Goal: Complete application form

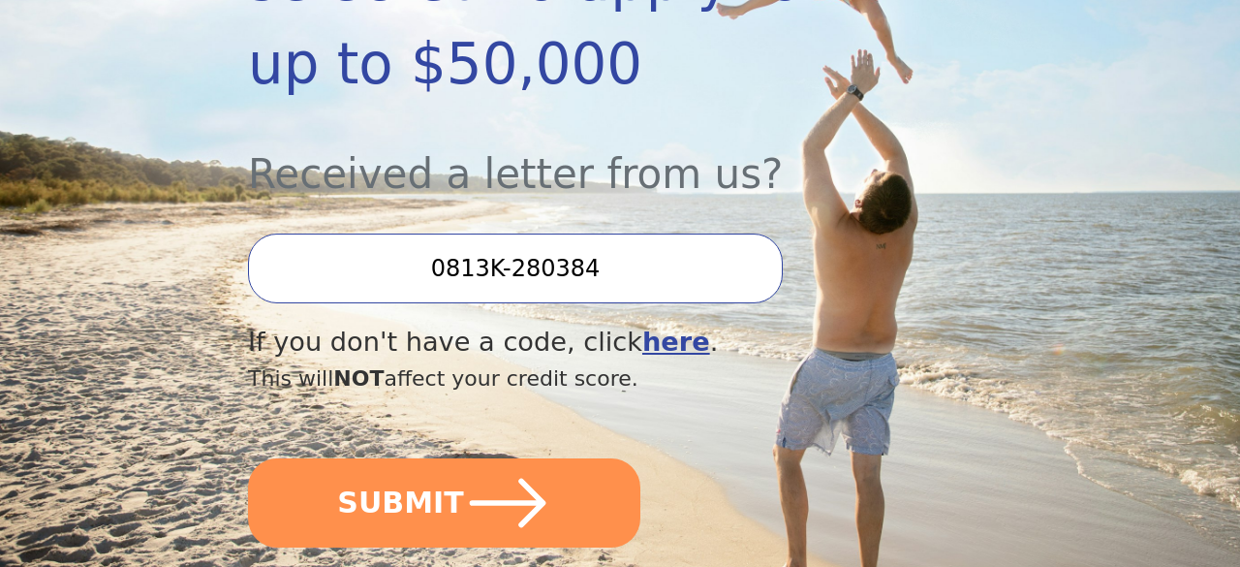
scroll to position [542, 0]
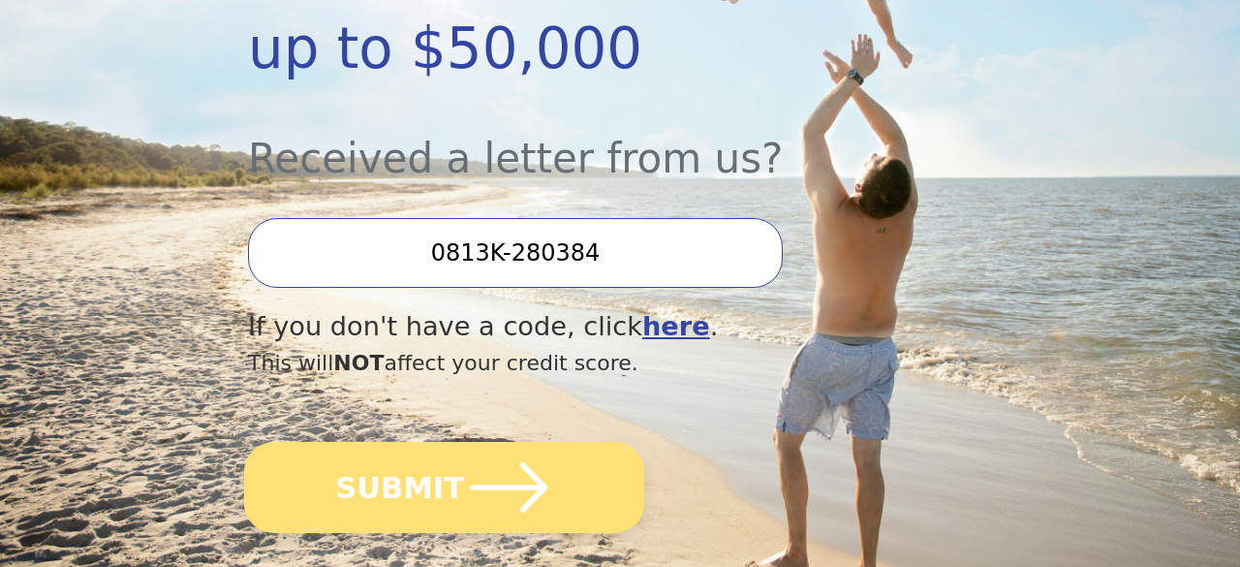
click at [423, 442] on button "SUBMIT" at bounding box center [444, 487] width 400 height 91
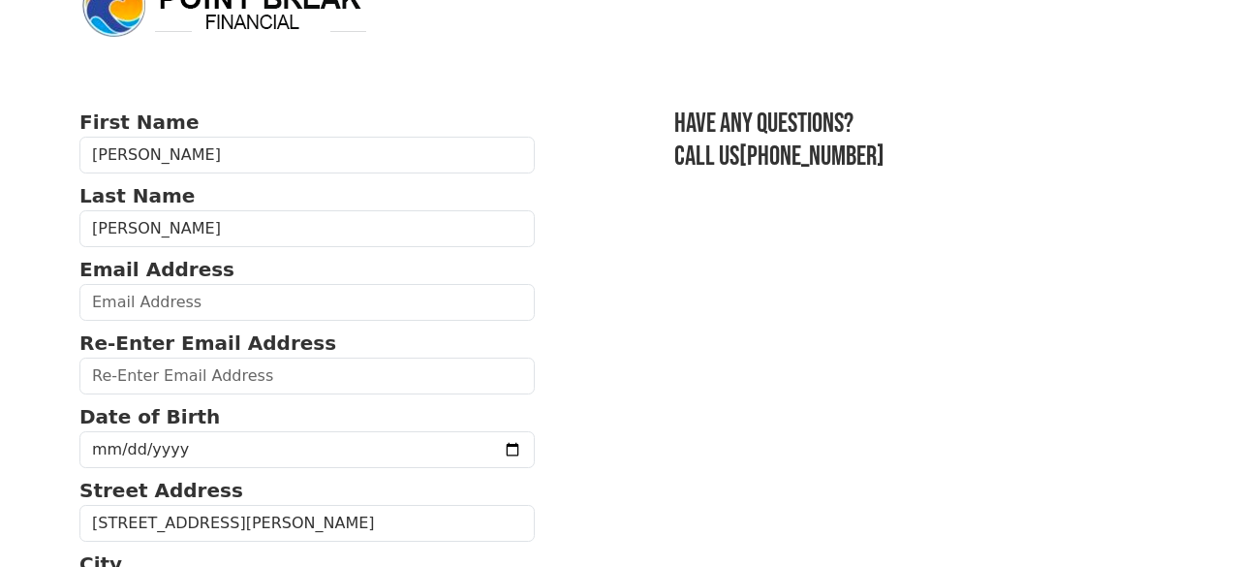
scroll to position [77, 0]
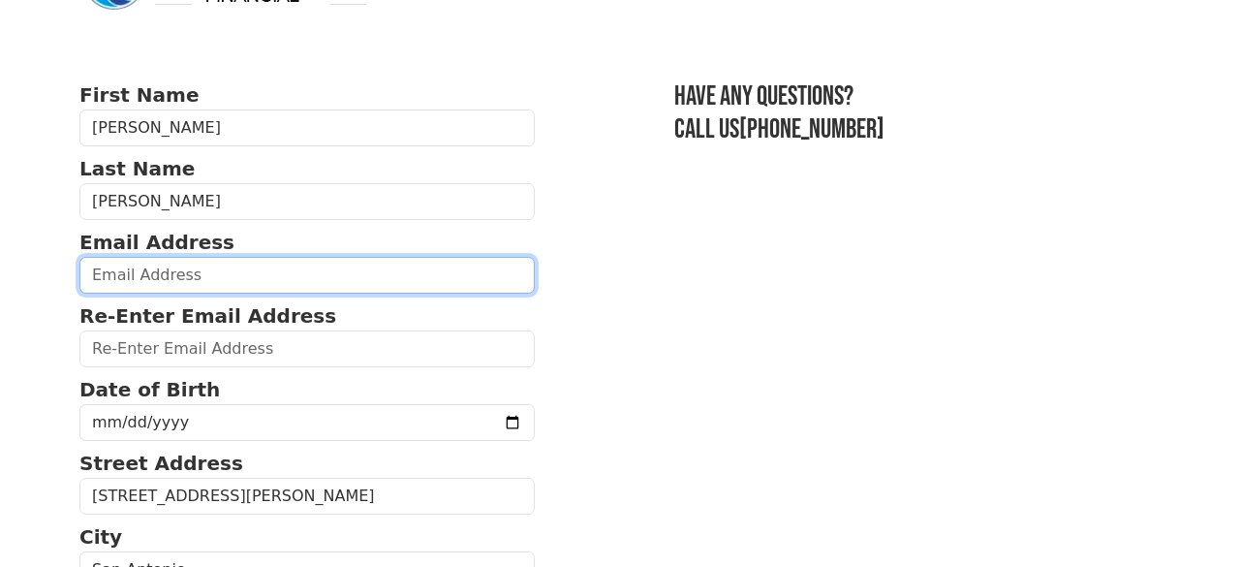
click at [266, 266] on input "email" at bounding box center [306, 275] width 455 height 37
type input "[EMAIL_ADDRESS][DOMAIN_NAME]"
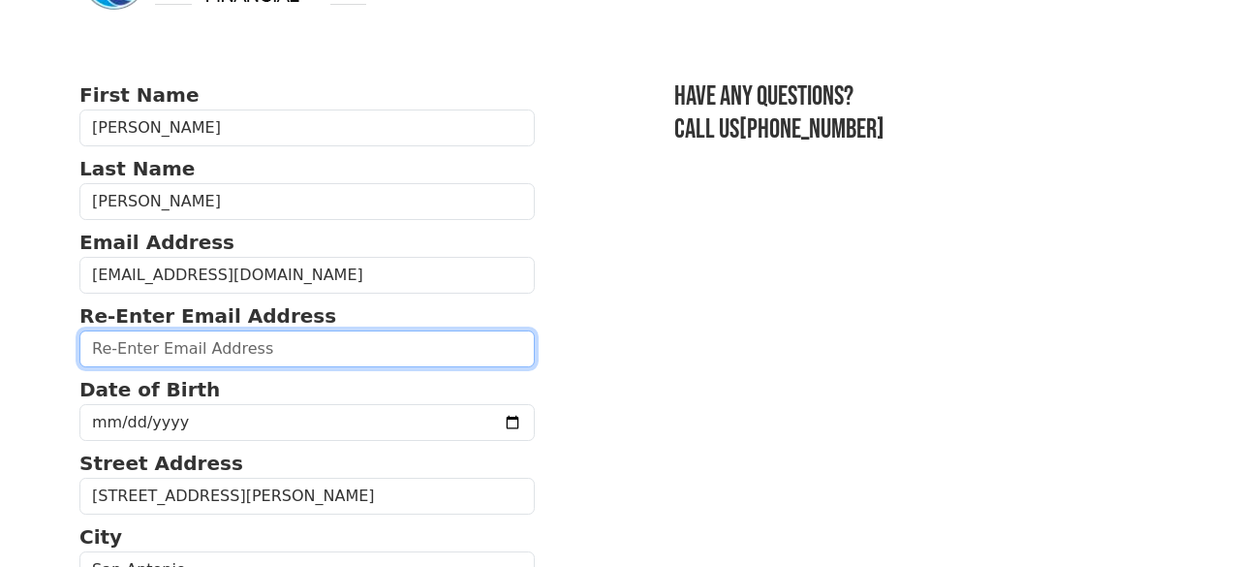
click at [150, 349] on input "email" at bounding box center [306, 348] width 455 height 37
type input "williamTcollins726@gmail.com"
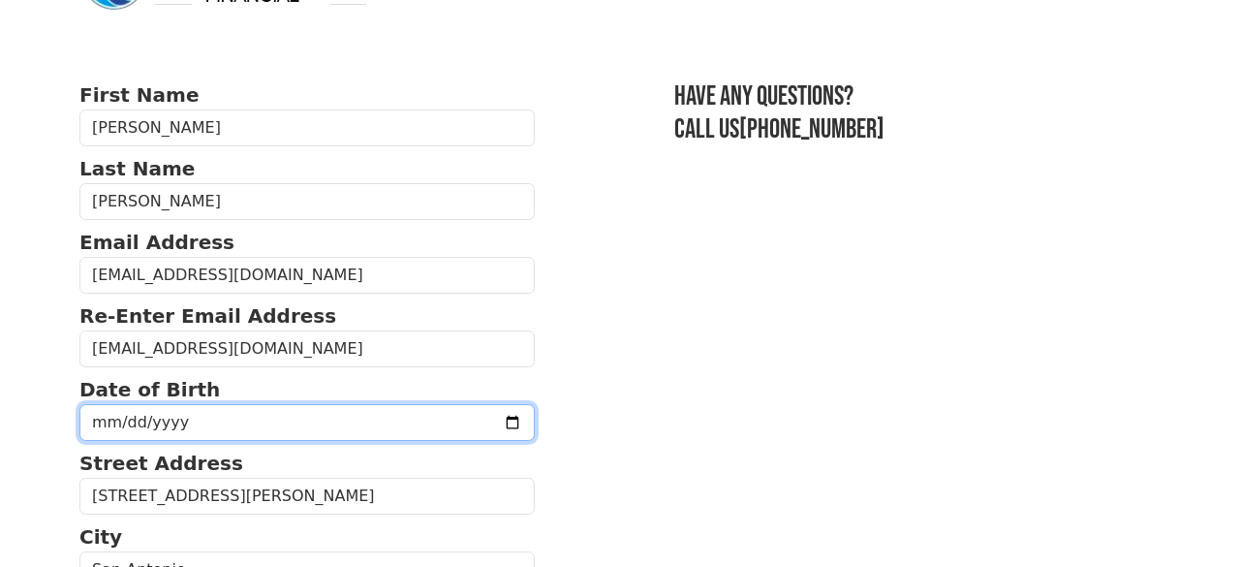
click at [146, 419] on input "date" at bounding box center [306, 422] width 455 height 37
click at [243, 424] on input "date" at bounding box center [306, 422] width 455 height 37
click at [232, 416] on input "date" at bounding box center [306, 422] width 455 height 37
click at [109, 411] on input "date" at bounding box center [306, 422] width 455 height 37
type input "1955-07-26"
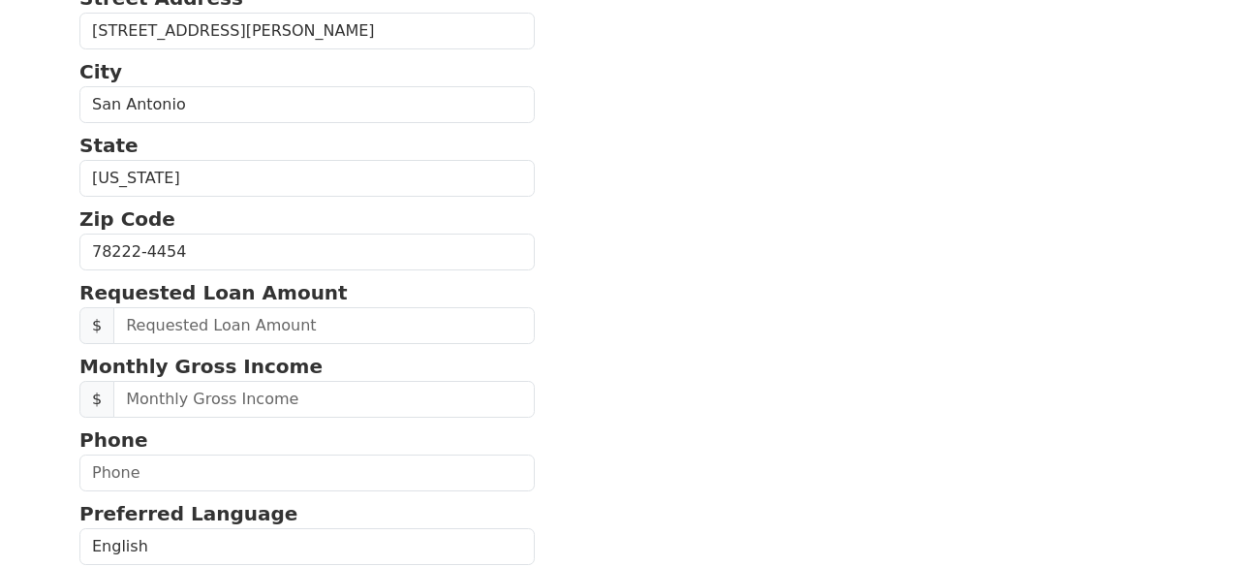
scroll to position [581, 0]
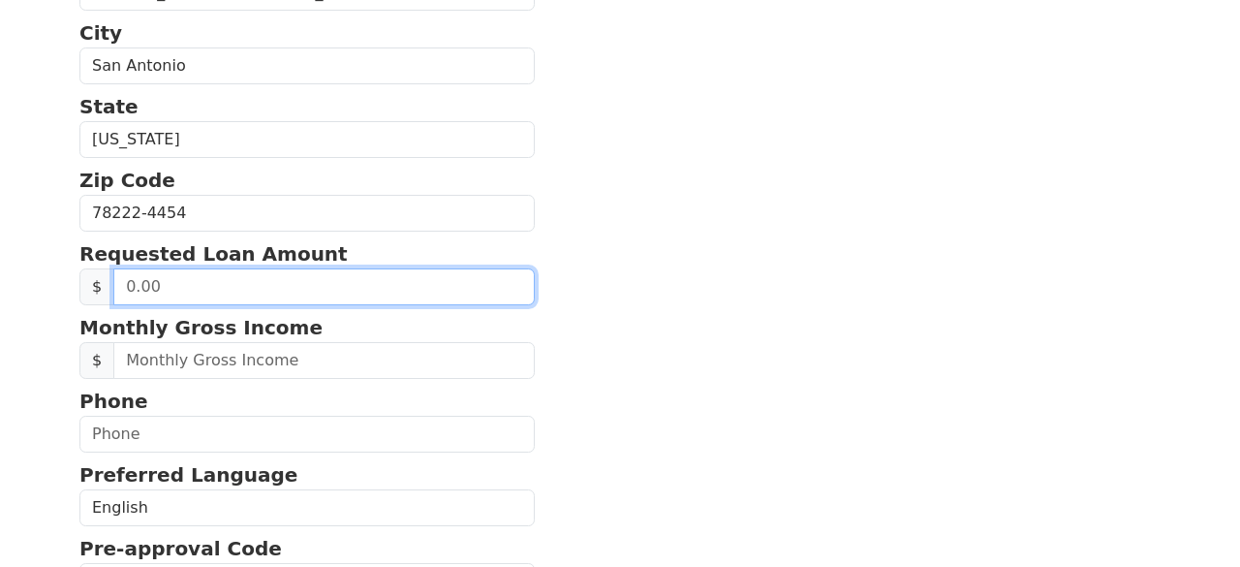
click at [193, 281] on input "text" at bounding box center [323, 286] width 421 height 37
type input "20,000.00"
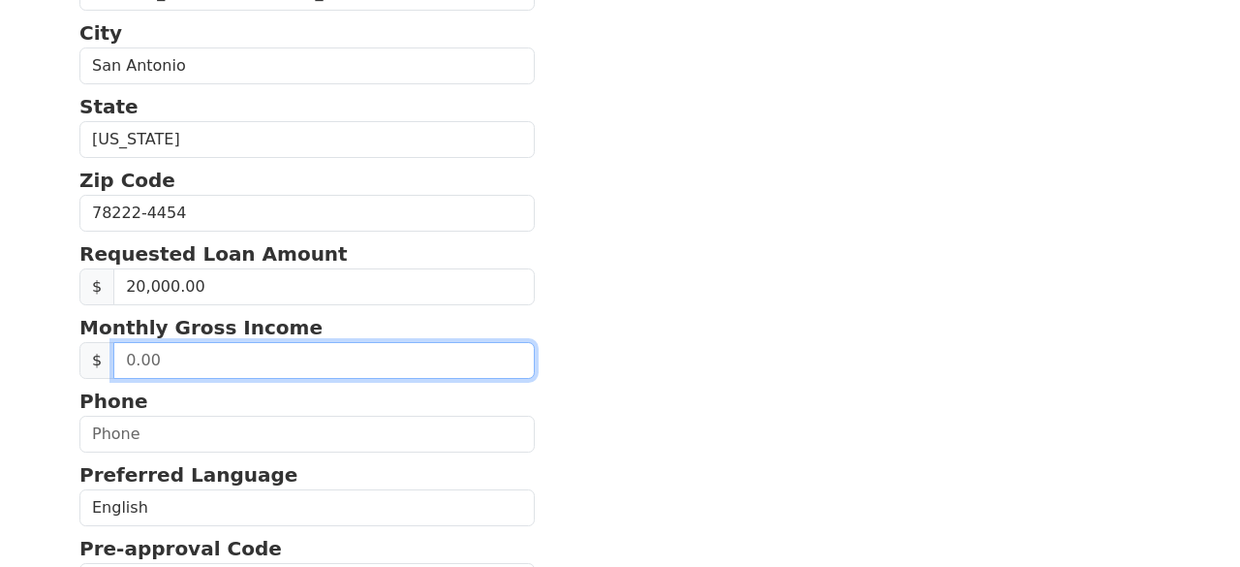
click at [248, 354] on input "text" at bounding box center [323, 360] width 421 height 37
type input "4,400.00"
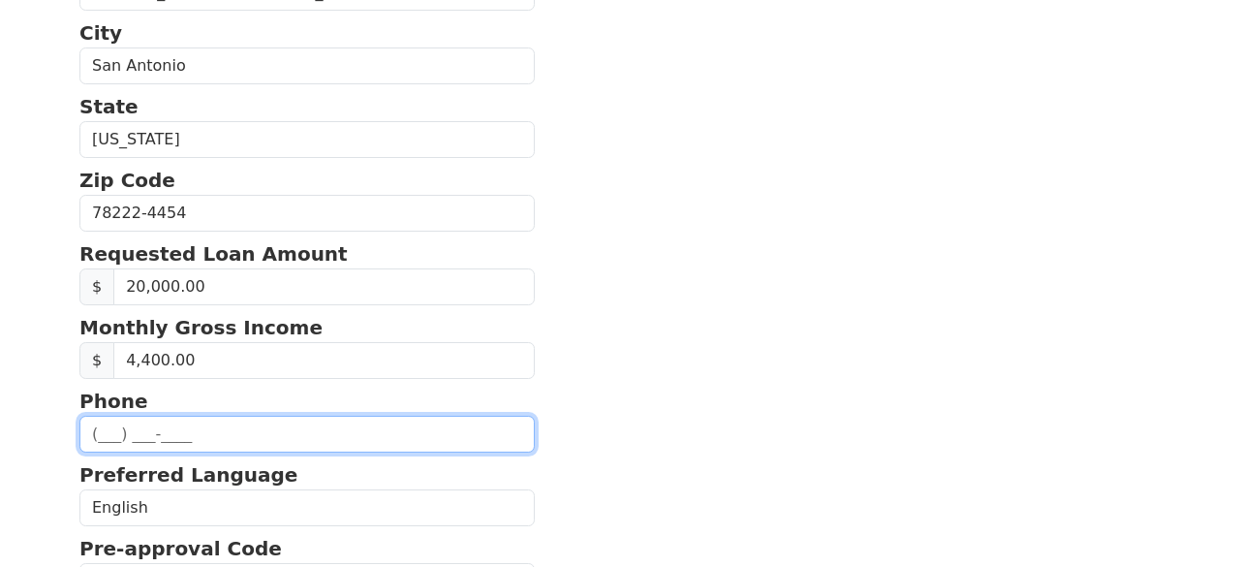
click at [190, 431] on input "text" at bounding box center [306, 434] width 455 height 37
type input "(210) 257-0575"
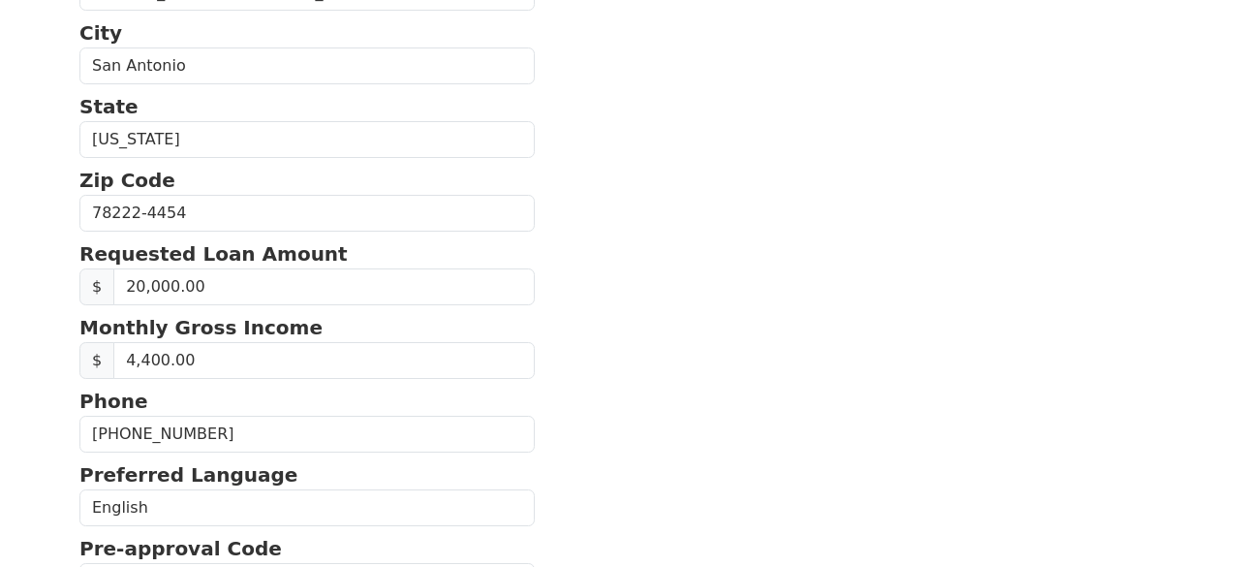
click at [642, 475] on section "First Name Tom Last Name Collins Email Address williamTcollins726@gmail.com Re-…" at bounding box center [619, 209] width 1081 height 1265
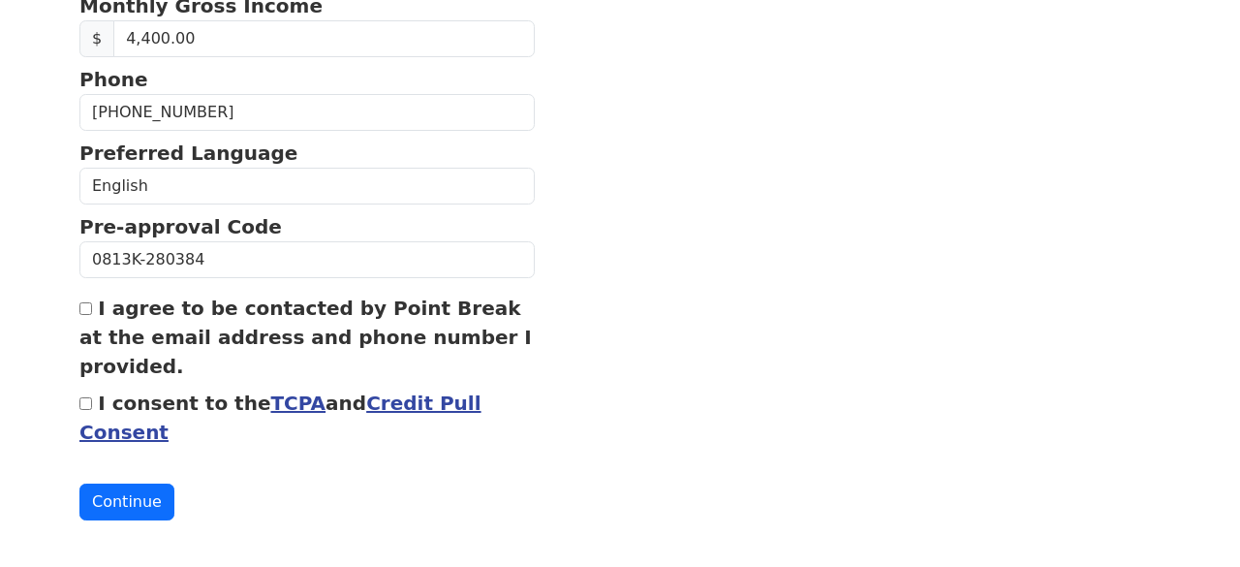
scroll to position [905, 0]
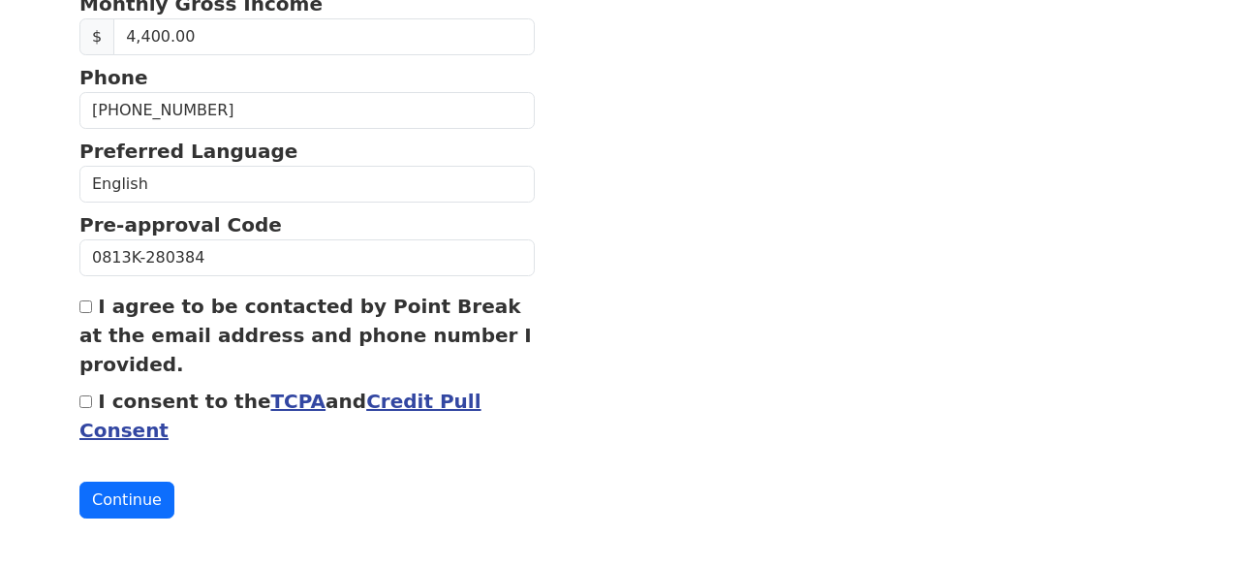
click at [87, 300] on input "I agree to be contacted by Point Break at the email address and phone number I …" at bounding box center [85, 306] width 13 height 13
checkbox input "true"
click at [85, 395] on input "I consent to the TCPA and Credit Pull Consent" at bounding box center [85, 401] width 13 height 13
checkbox input "true"
click at [138, 495] on button "Continue" at bounding box center [126, 499] width 95 height 37
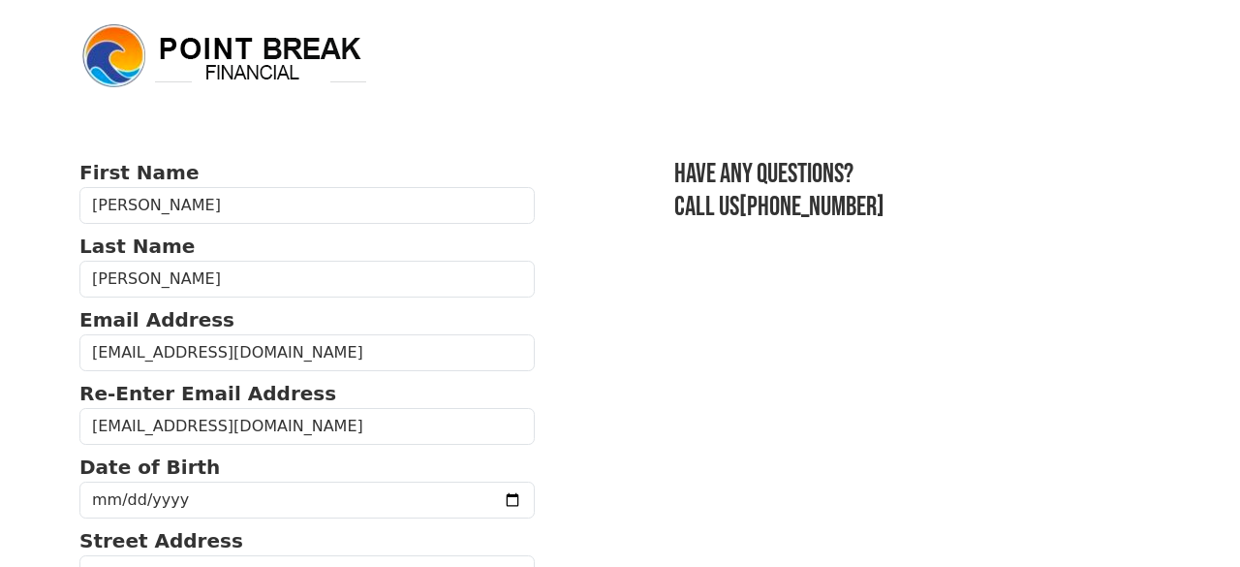
scroll to position [901, 0]
